Goal: Find specific page/section: Find specific page/section

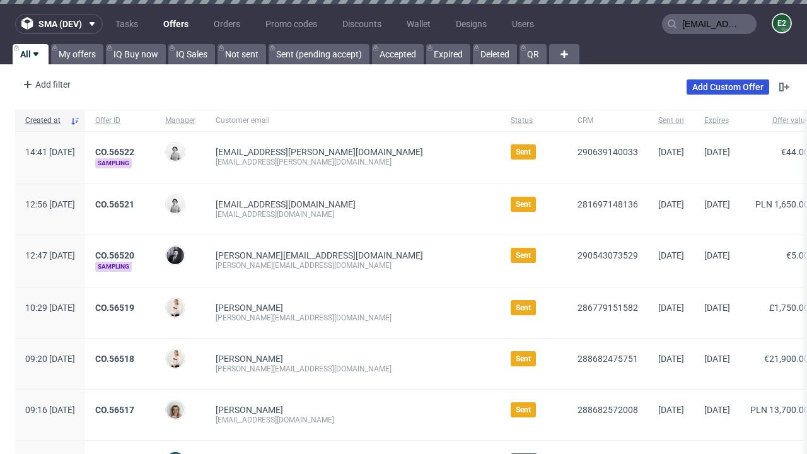
type input "[EMAIL_ADDRESS][PERSON_NAME][DOMAIN_NAME]"
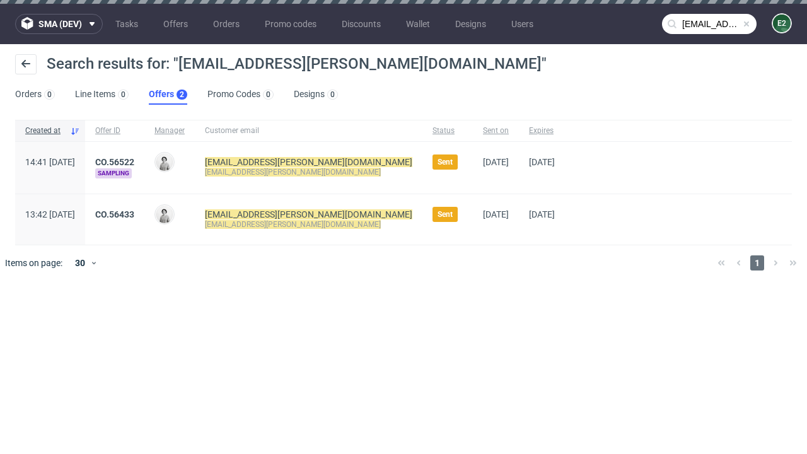
click at [168, 95] on link "Offers 2" at bounding box center [168, 94] width 38 height 20
click at [134, 162] on link "CO.56522" at bounding box center [114, 162] width 39 height 10
